Goal: Information Seeking & Learning: Learn about a topic

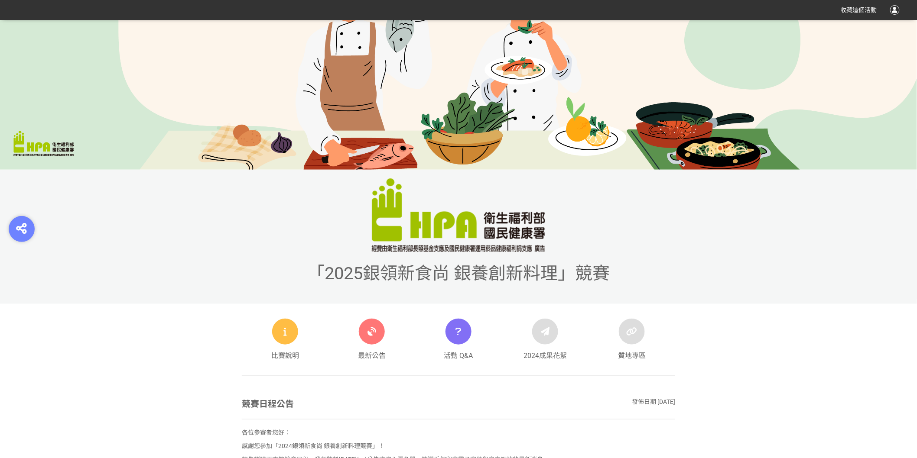
scroll to position [288, 0]
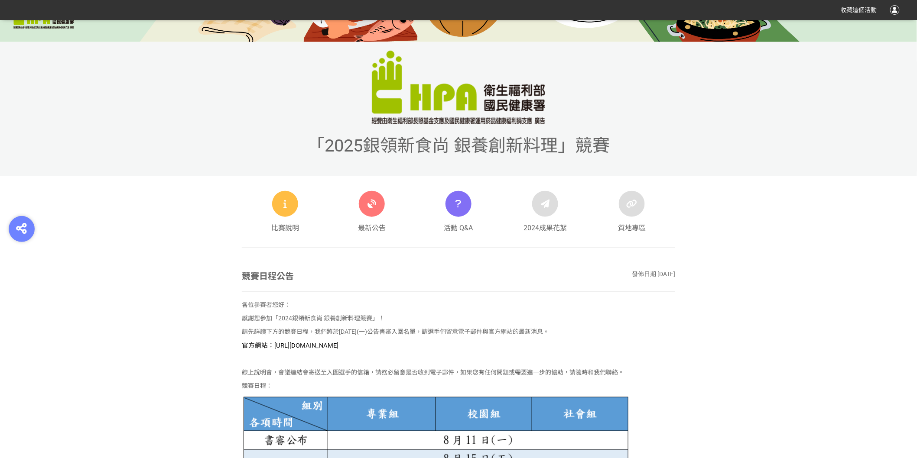
drag, startPoint x: 421, startPoint y: 346, endPoint x: 274, endPoint y: 347, distance: 146.8
click at [274, 347] on p "官方網站：https://contest.bhuntr.com/tw/GDHealthy/home/" at bounding box center [458, 346] width 433 height 10
copy span "https://contest.bhuntr.com/tw/GDHealthy/home/"
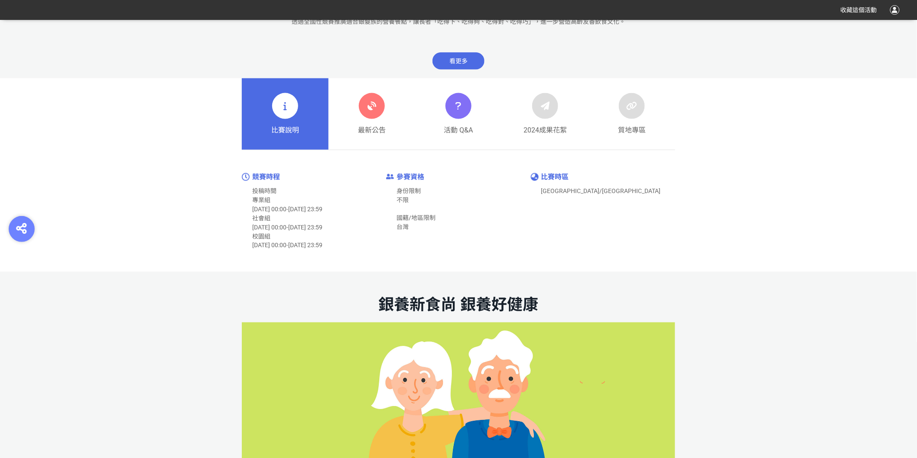
scroll to position [433, 0]
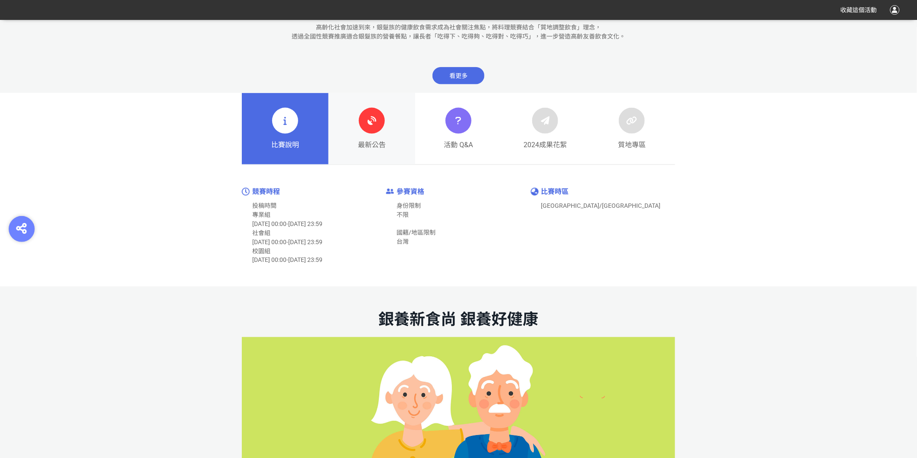
click at [356, 128] on link "最新公告" at bounding box center [371, 129] width 87 height 72
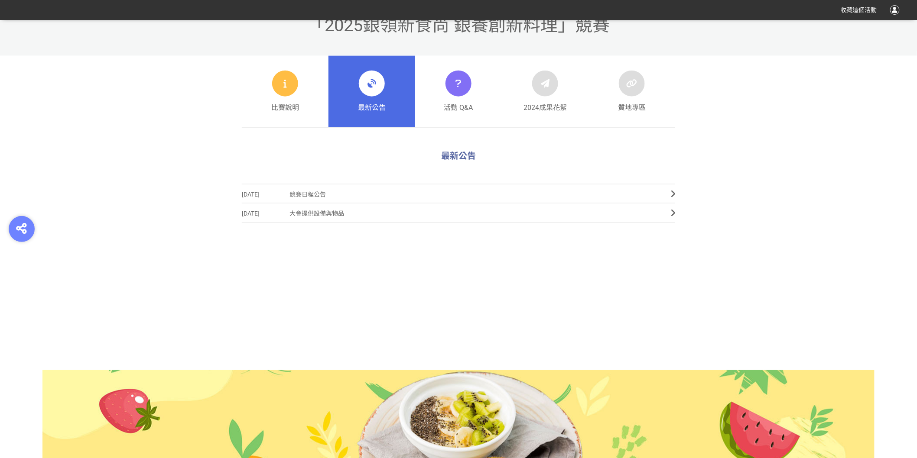
scroll to position [444, 0]
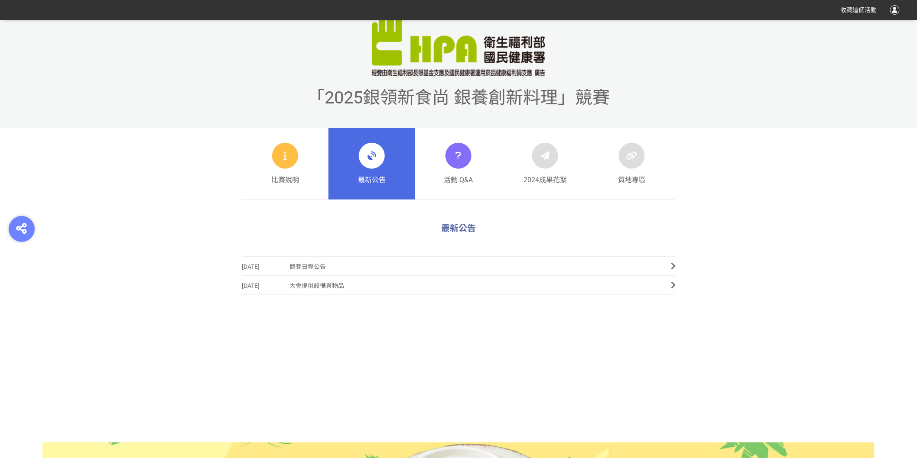
scroll to position [444, 0]
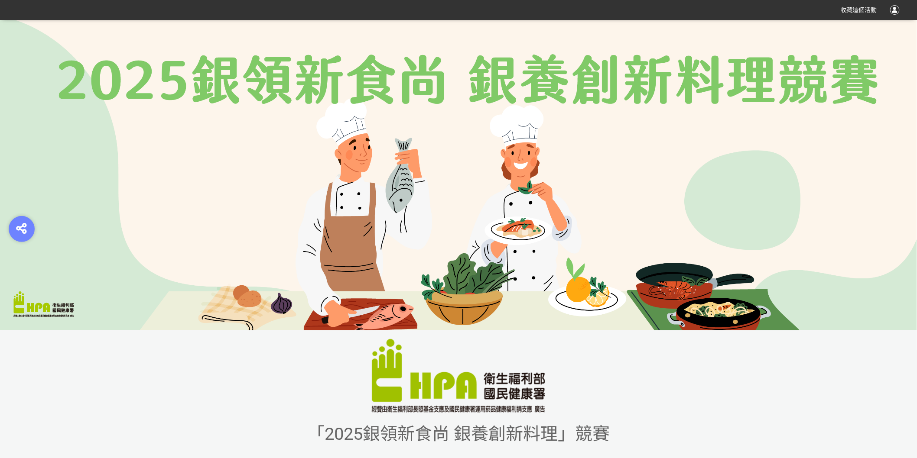
scroll to position [288, 0]
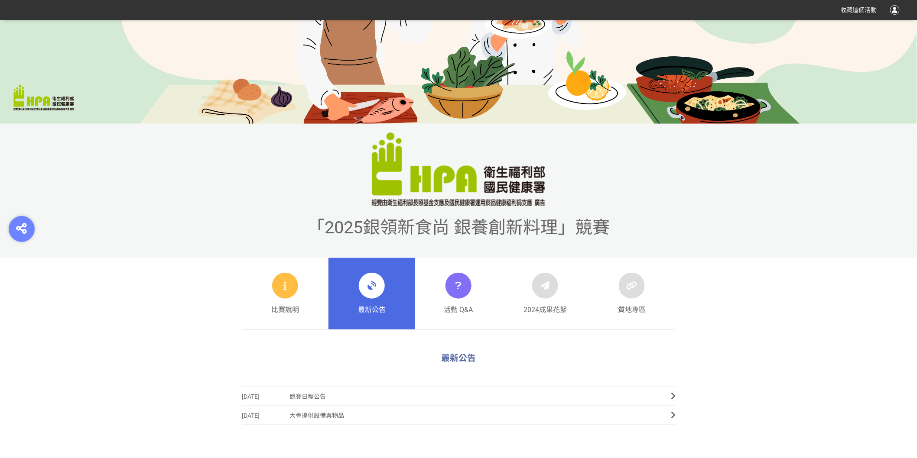
scroll to position [337, 0]
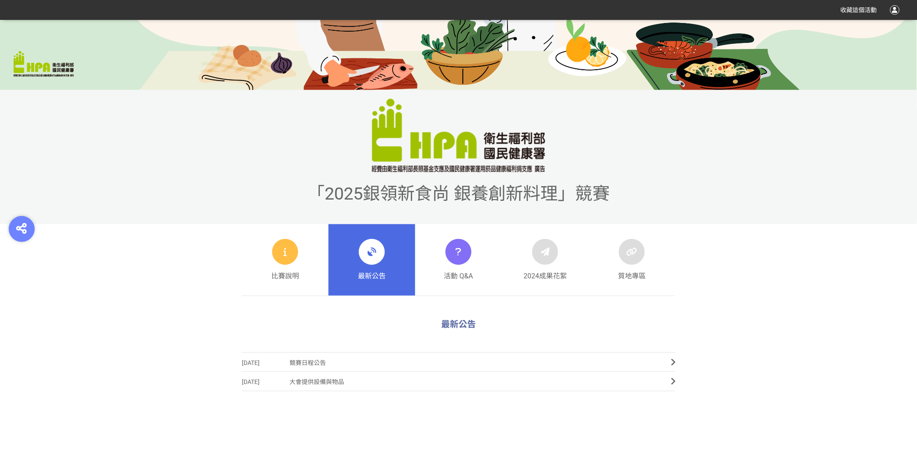
scroll to position [444, 0]
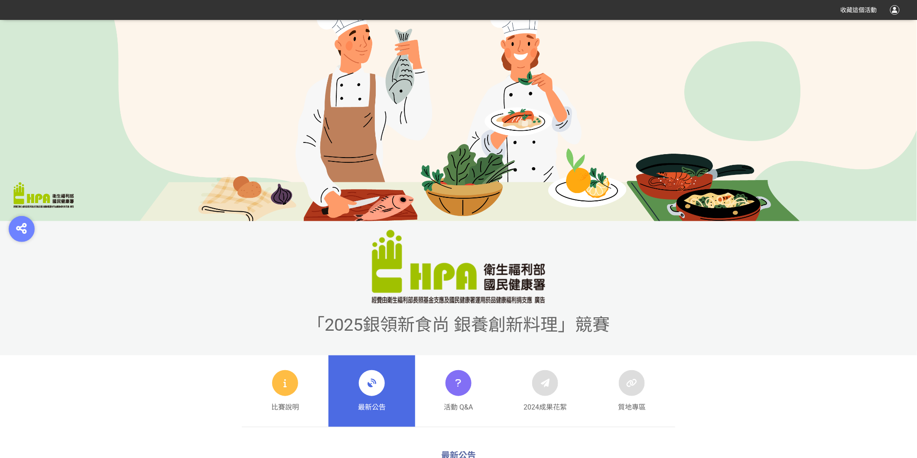
scroll to position [240, 0]
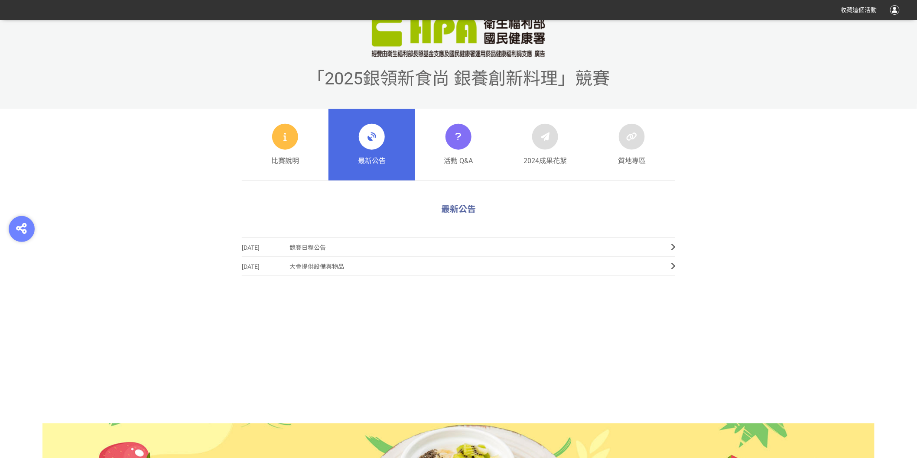
scroll to position [156, 0]
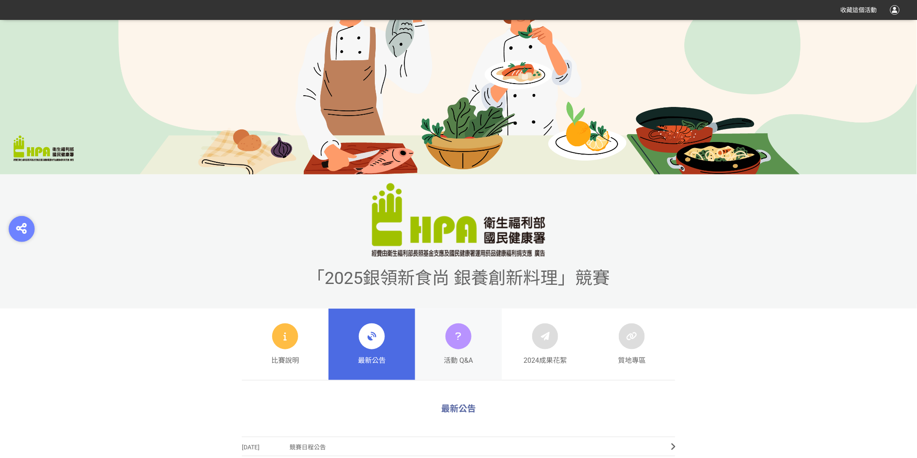
click at [468, 350] on div "活動 Q&A" at bounding box center [458, 345] width 29 height 42
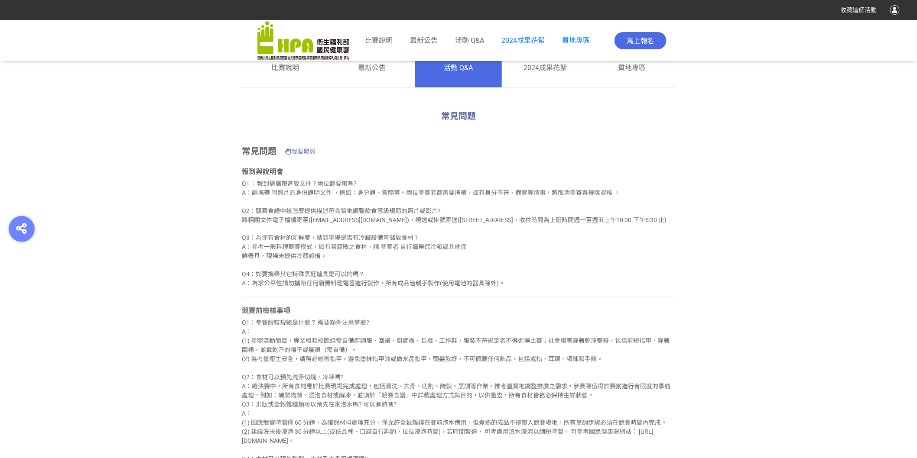
scroll to position [625, 0]
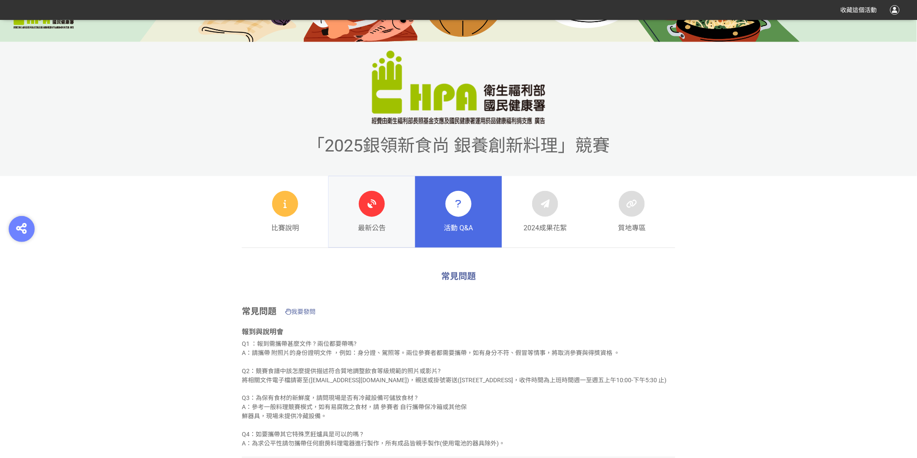
click at [371, 217] on div at bounding box center [372, 204] width 26 height 26
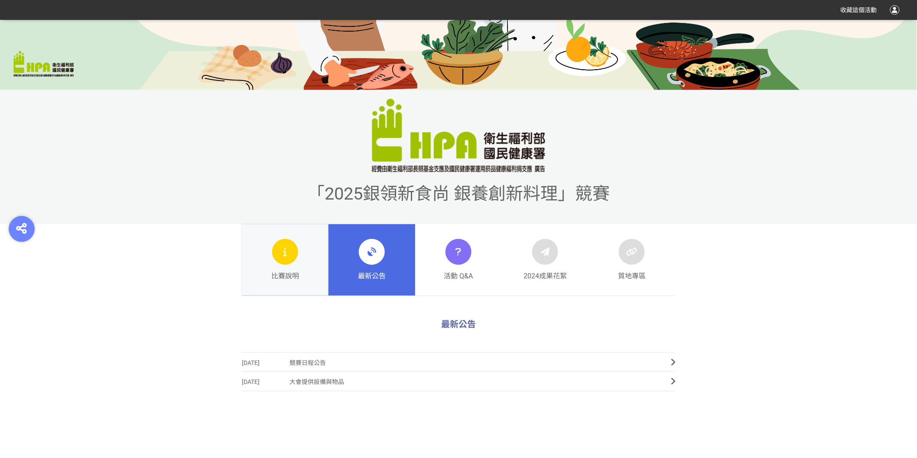
click at [295, 259] on div at bounding box center [285, 252] width 26 height 26
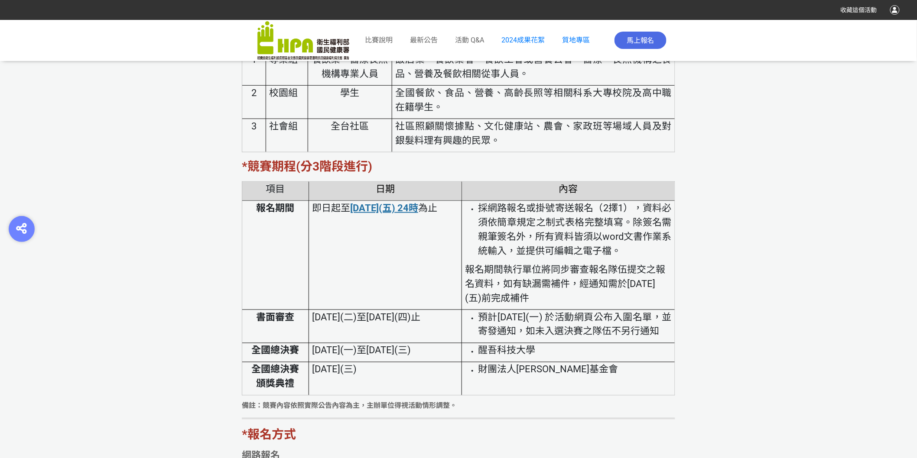
scroll to position [1833, 0]
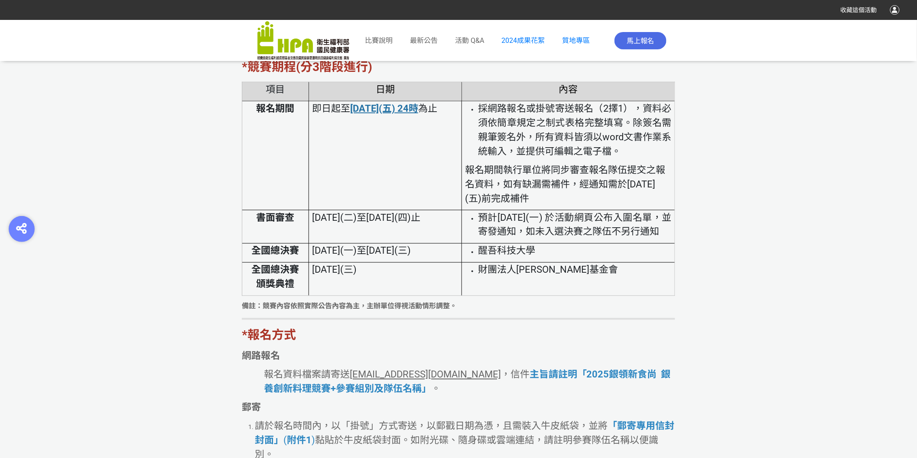
drag, startPoint x: 606, startPoint y: 216, endPoint x: 641, endPoint y: 248, distance: 47.2
click at [641, 239] on li "預計114年8月11日(一) 於活動網頁公布入圍名單，並寄發通知，如未入選決賽之隊伍不另行通知" at bounding box center [575, 225] width 194 height 29
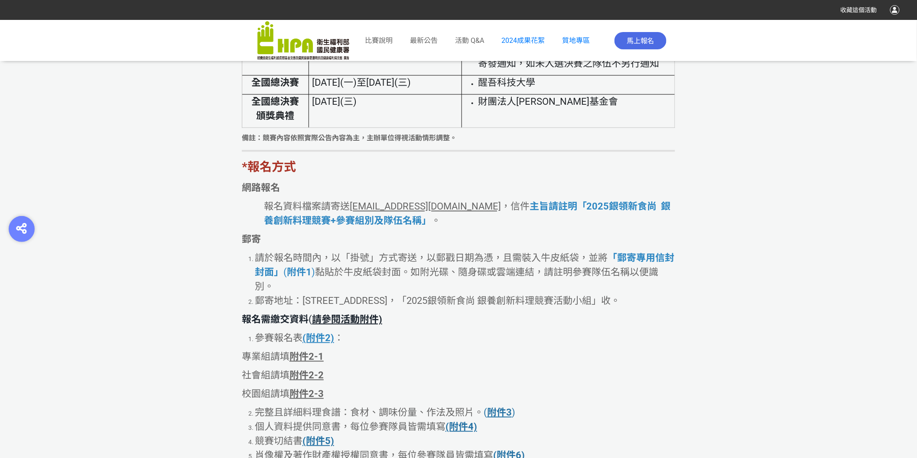
scroll to position [2025, 0]
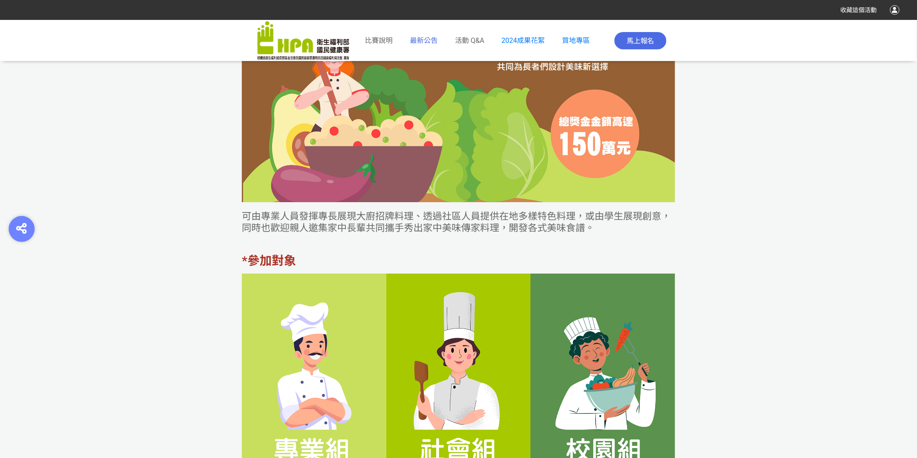
click at [418, 36] on span "最新公告" at bounding box center [424, 40] width 28 height 8
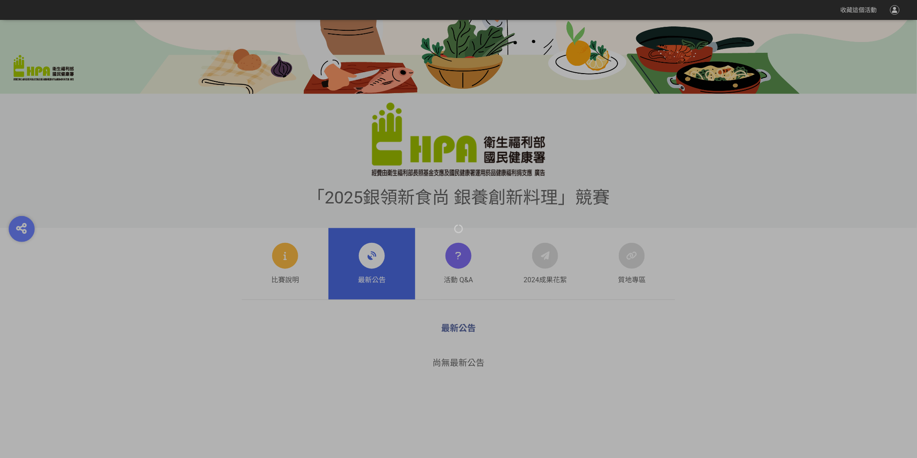
scroll to position [337, 0]
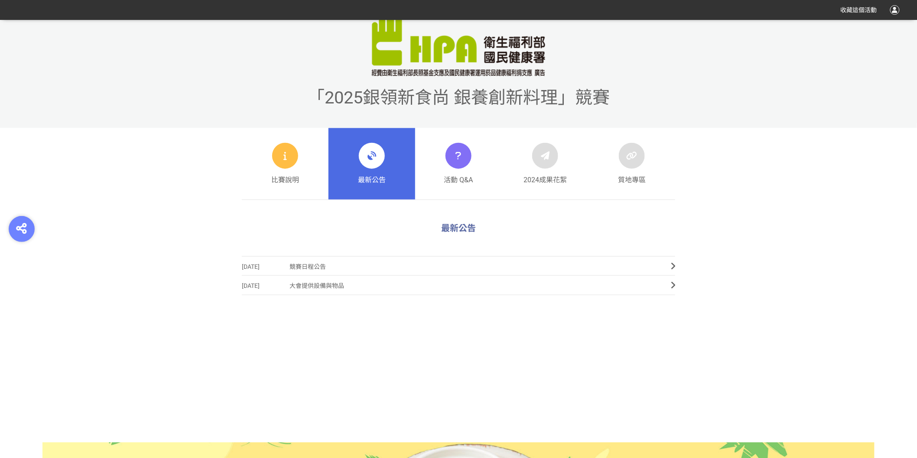
click at [303, 269] on span "競賽日程公告" at bounding box center [473, 266] width 368 height 19
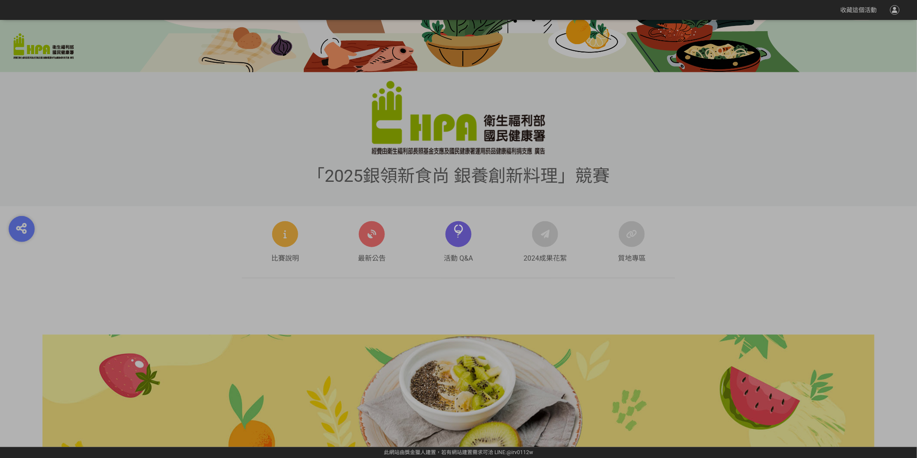
scroll to position [624, 0]
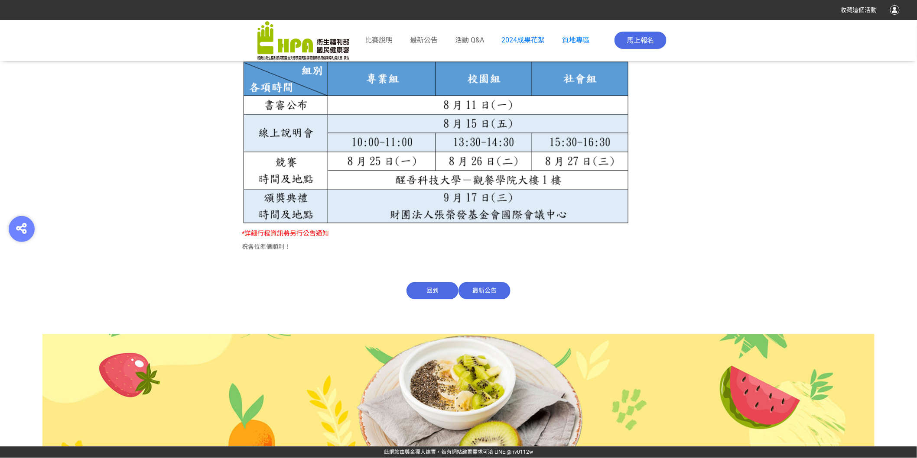
click at [488, 287] on span "最新公告" at bounding box center [484, 290] width 52 height 17
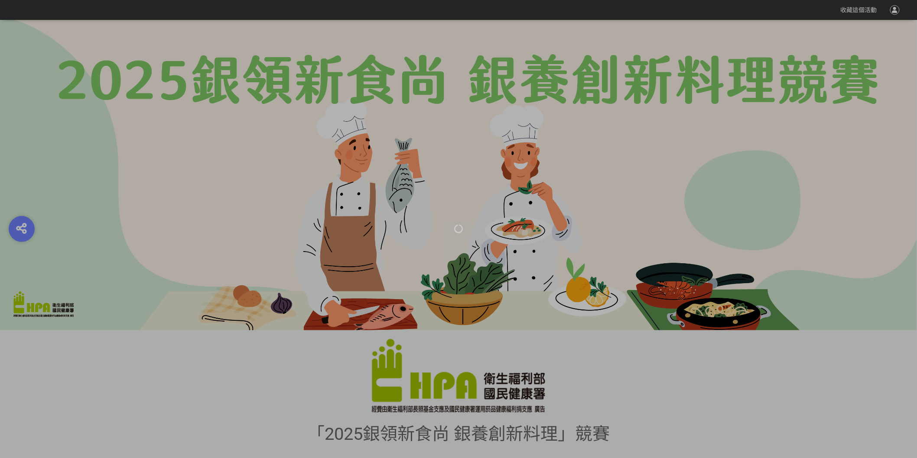
scroll to position [288, 0]
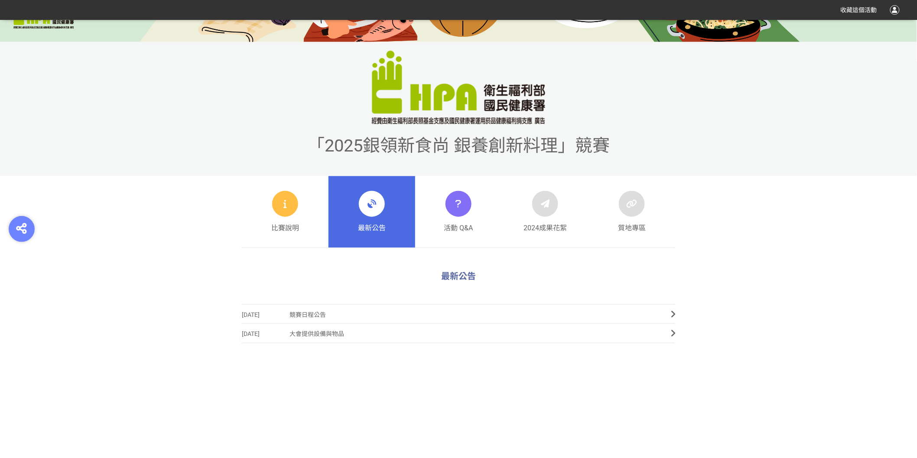
click at [321, 337] on span "大會提供設備與物品" at bounding box center [473, 333] width 368 height 19
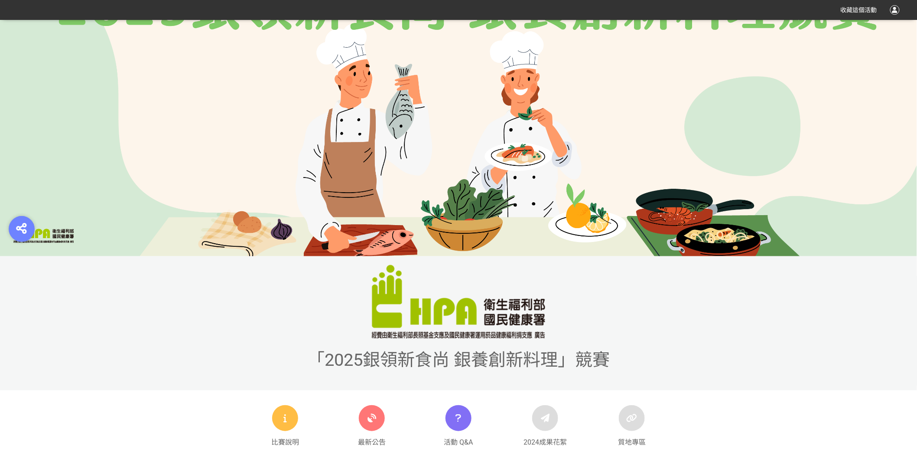
scroll to position [48, 0]
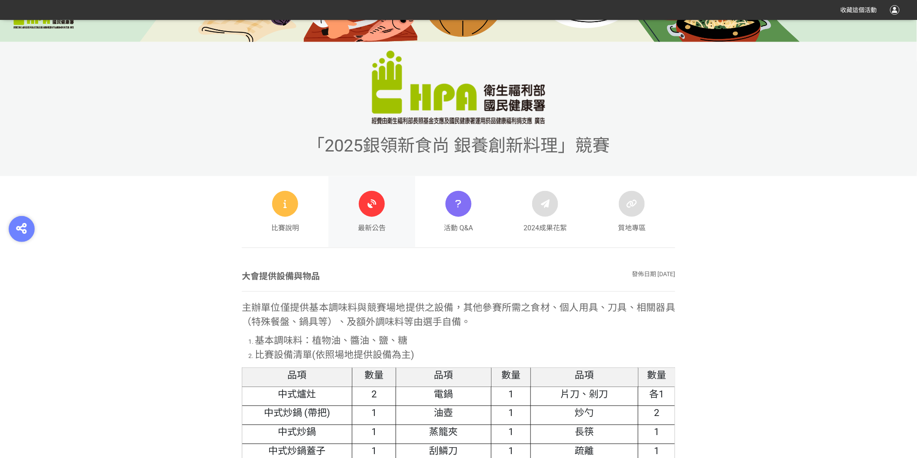
click at [374, 211] on div at bounding box center [372, 204] width 26 height 26
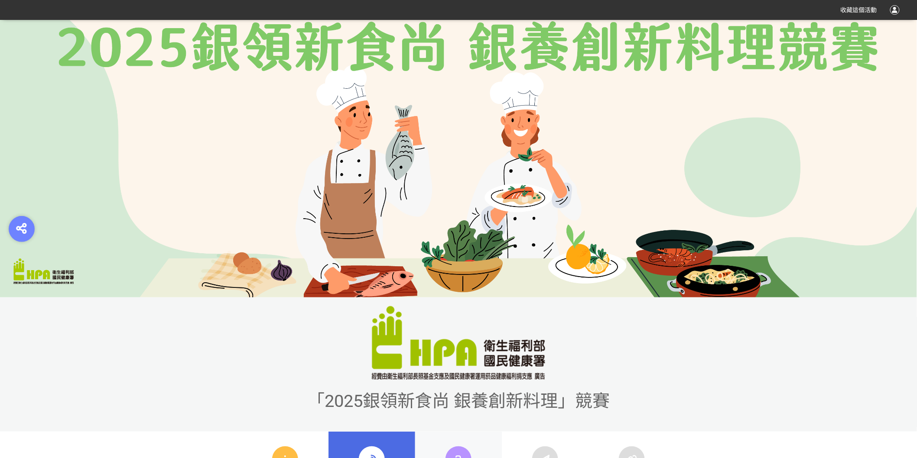
scroll to position [240, 0]
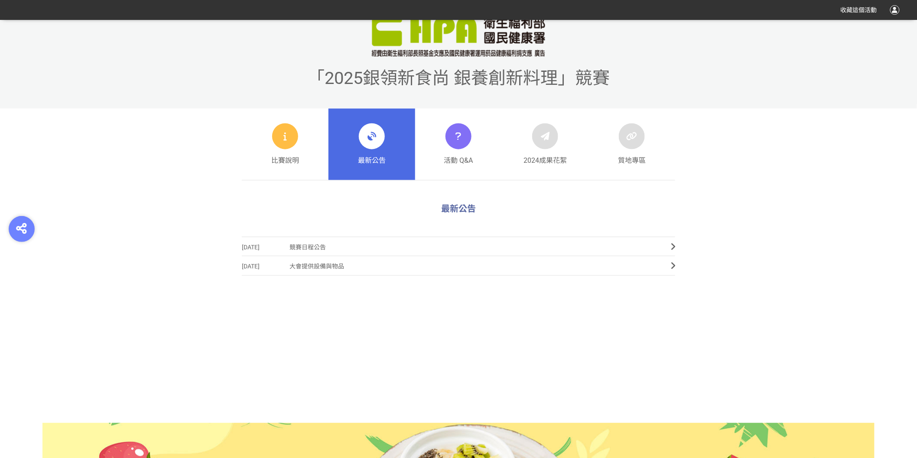
scroll to position [348, 0]
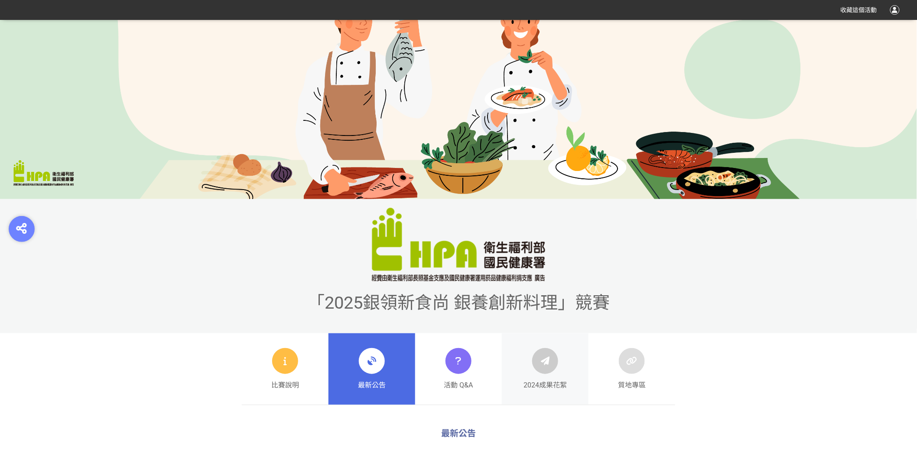
scroll to position [240, 0]
